Goal: Task Accomplishment & Management: Use online tool/utility

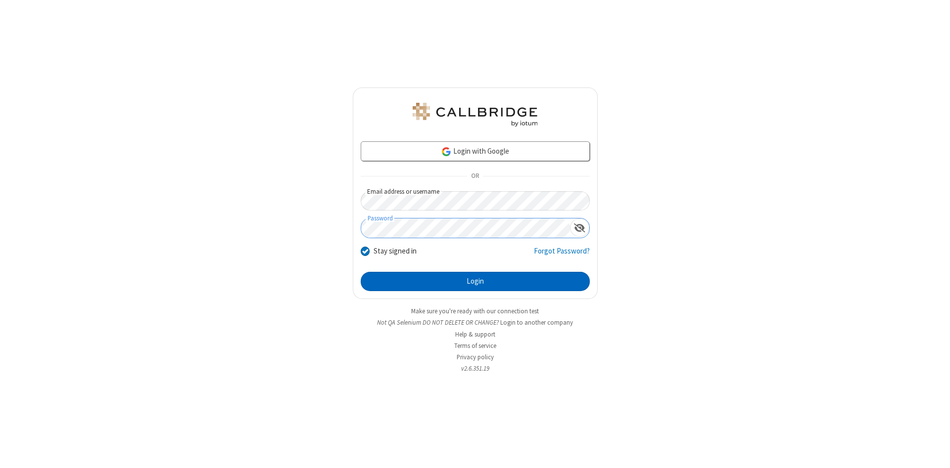
click at [475, 282] on button "Login" at bounding box center [475, 282] width 229 height 20
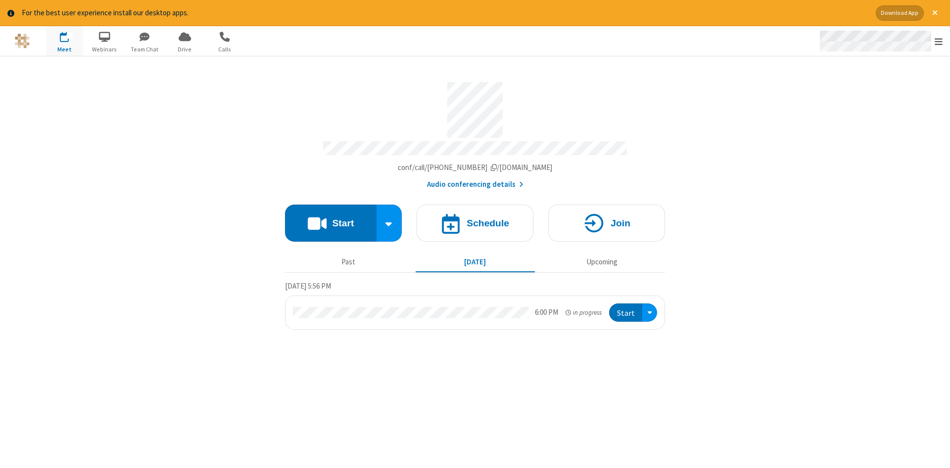
click at [938, 42] on span "Open menu" at bounding box center [938, 42] width 8 height 10
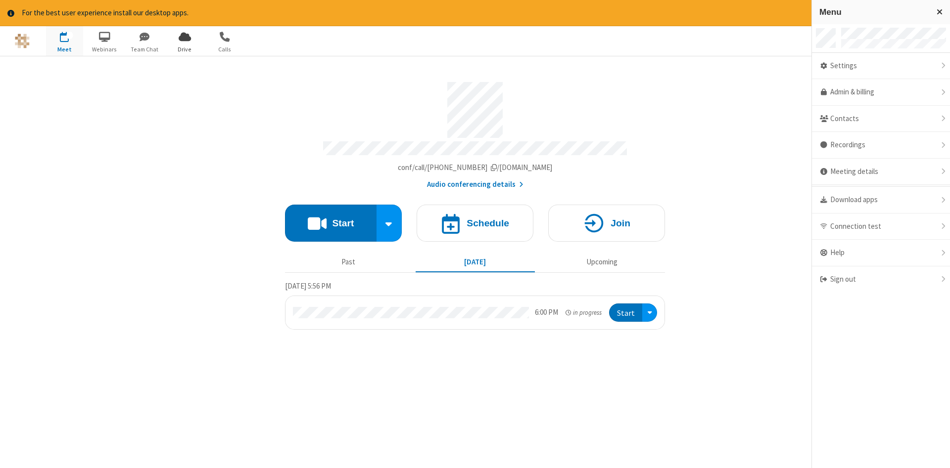
click at [184, 49] on span "Drive" at bounding box center [184, 49] width 37 height 9
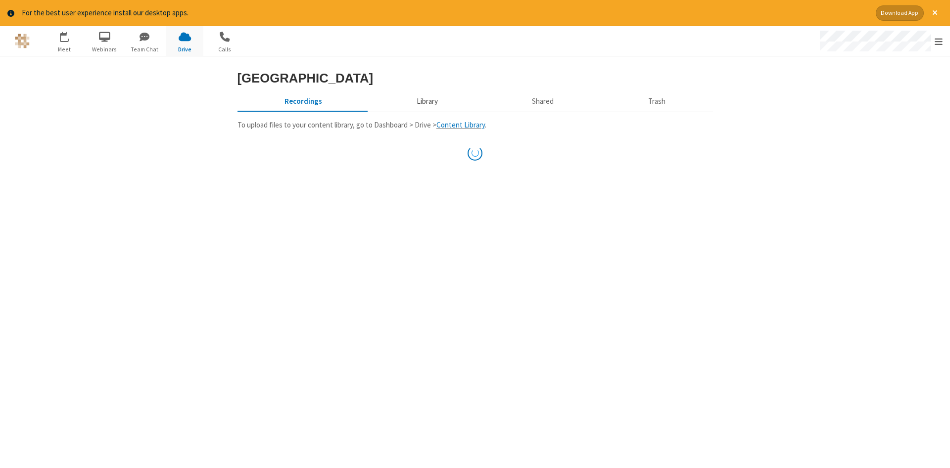
click at [425, 111] on button "Library" at bounding box center [427, 101] width 116 height 19
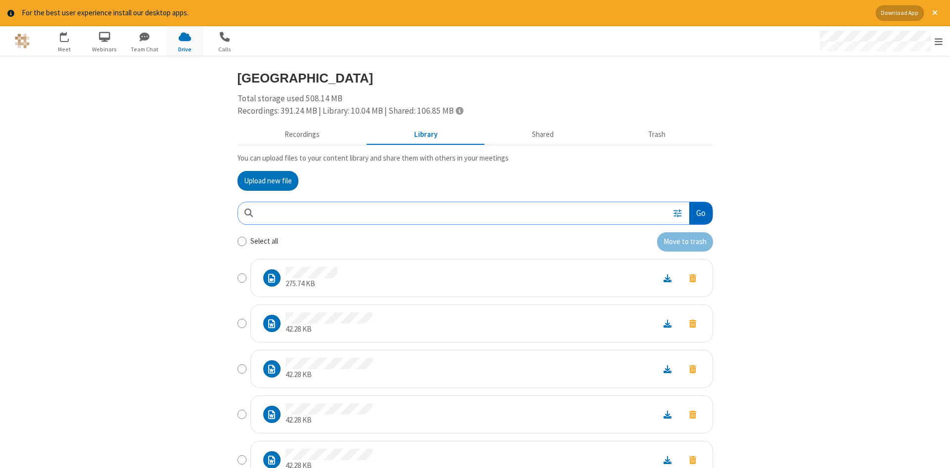
click at [700, 213] on button "Go" at bounding box center [700, 213] width 23 height 22
click at [268, 181] on button "Upload new file" at bounding box center [267, 181] width 61 height 20
